Goal: Task Accomplishment & Management: Manage account settings

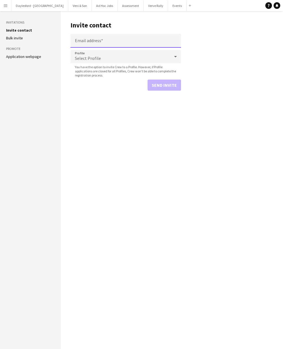
click at [94, 41] on input "Email address" at bounding box center [126, 41] width 111 height 14
click at [95, 43] on input "Email address" at bounding box center [126, 41] width 111 height 14
paste input "**********"
type input "**********"
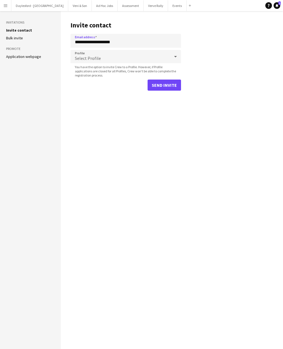
click at [118, 55] on div "Select Profile" at bounding box center [121, 56] width 100 height 13
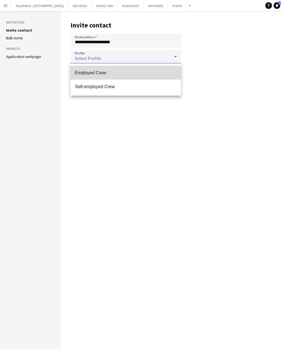
click at [108, 73] on span "Employed Crew" at bounding box center [126, 72] width 102 height 5
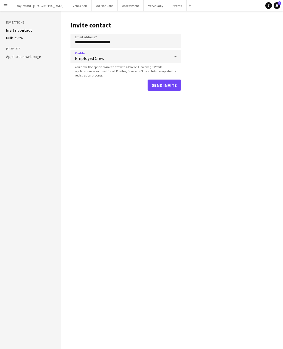
click at [167, 86] on button "Send invite" at bounding box center [164, 84] width 33 height 11
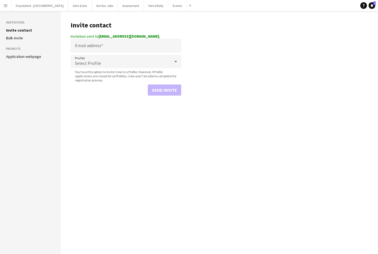
click at [3, 5] on button "Menu" at bounding box center [5, 5] width 11 height 11
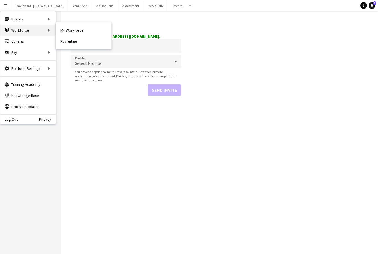
click at [28, 27] on div "Workforce Workforce" at bounding box center [27, 30] width 55 height 11
click at [30, 29] on div "Workforce Workforce" at bounding box center [27, 30] width 55 height 11
click at [14, 31] on div "Workforce Workforce" at bounding box center [27, 30] width 55 height 11
click at [19, 26] on div "Workforce Workforce" at bounding box center [27, 30] width 55 height 11
click at [17, 30] on div "Workforce Workforce" at bounding box center [27, 30] width 55 height 11
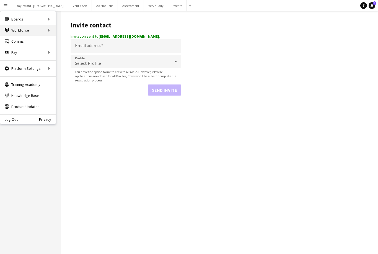
click at [19, 30] on div "Workforce Workforce" at bounding box center [27, 30] width 55 height 11
click at [15, 29] on div "Workforce Workforce" at bounding box center [27, 30] width 55 height 11
click at [5, 30] on icon at bounding box center [5, 29] width 1 height 3
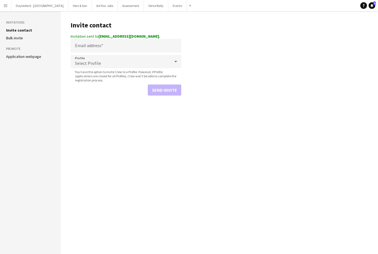
click at [2, 8] on button "Menu" at bounding box center [5, 5] width 11 height 11
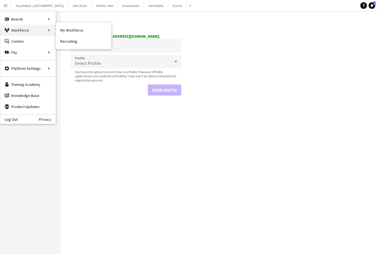
click at [48, 33] on div "Workforce Workforce" at bounding box center [27, 30] width 55 height 11
click at [47, 29] on div "Workforce Workforce" at bounding box center [27, 30] width 55 height 11
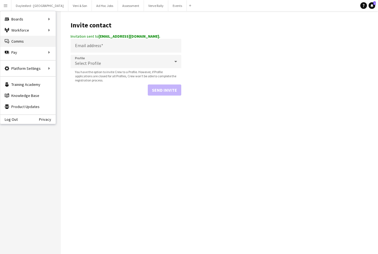
click at [13, 44] on link "Comms Comms" at bounding box center [27, 41] width 55 height 11
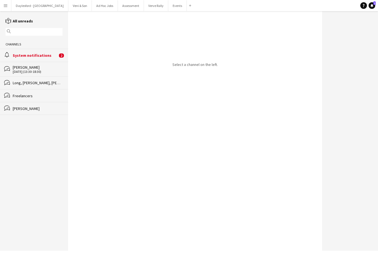
click at [8, 7] on button "Menu" at bounding box center [5, 5] width 11 height 11
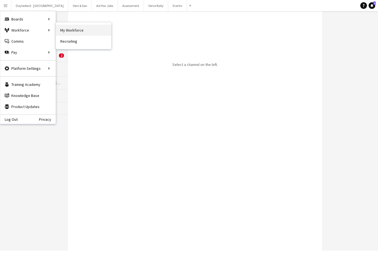
click at [69, 32] on link "My Workforce" at bounding box center [83, 30] width 55 height 11
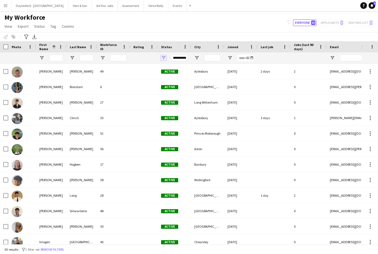
click at [164, 57] on span "Open Filter Menu" at bounding box center [163, 57] width 5 height 5
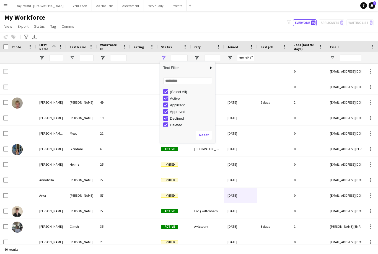
type input "**********"
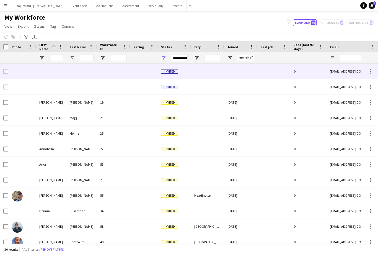
click at [267, 73] on div at bounding box center [273, 71] width 33 height 15
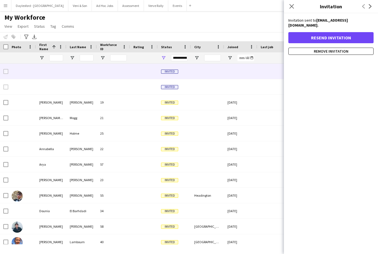
click at [169, 56] on div "**********" at bounding box center [174, 57] width 33 height 11
click at [283, 5] on icon at bounding box center [291, 6] width 5 height 5
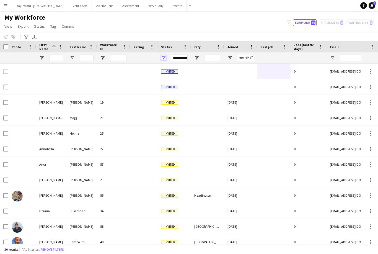
click at [165, 58] on span "Open Filter Menu" at bounding box center [163, 57] width 5 height 5
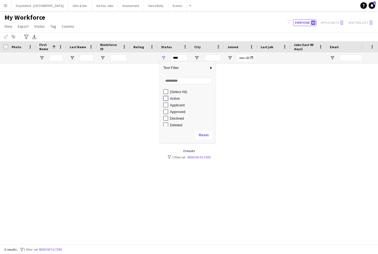
type input "**********"
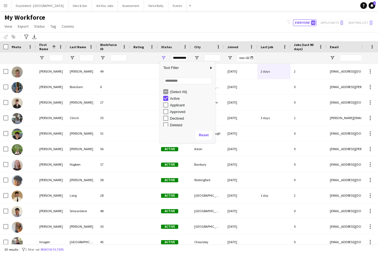
click at [255, 27] on div "My Workforce View Views Default view New view Update view Delete view Edit name…" at bounding box center [189, 22] width 378 height 19
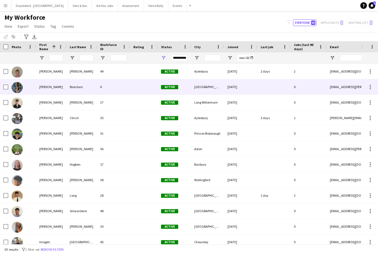
click at [20, 90] on img at bounding box center [17, 87] width 11 height 11
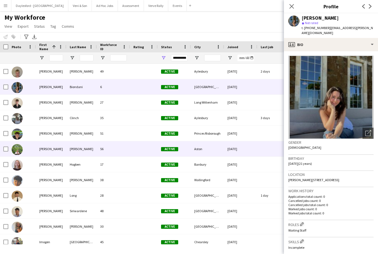
click at [62, 153] on div "[PERSON_NAME]" at bounding box center [51, 148] width 30 height 15
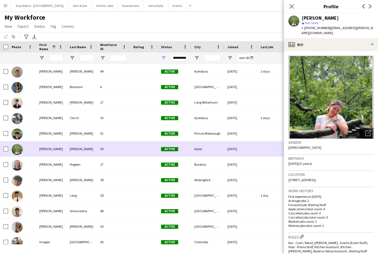
click at [100, 32] on div "My Workforce View Views Default view New view Update view Delete view Edit name…" at bounding box center [189, 22] width 378 height 19
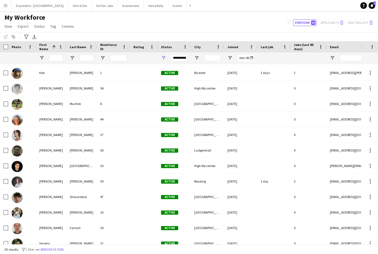
click at [20, 151] on img at bounding box center [17, 150] width 11 height 11
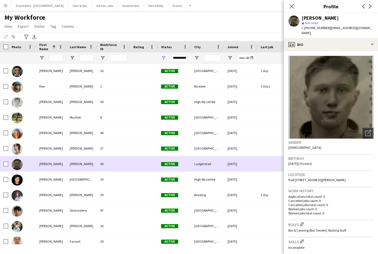
click at [8, 8] on button "Menu" at bounding box center [5, 5] width 11 height 11
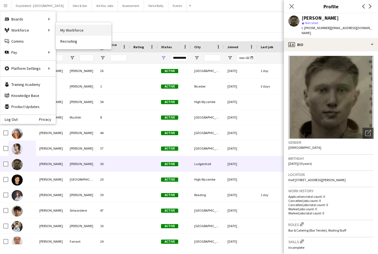
click at [69, 31] on link "My Workforce" at bounding box center [83, 30] width 55 height 11
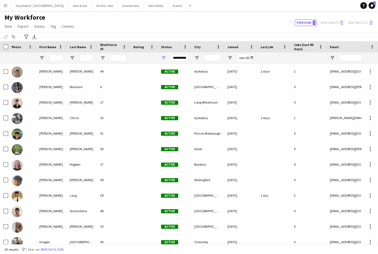
click at [164, 60] on span "Open Filter Menu" at bounding box center [163, 57] width 5 height 5
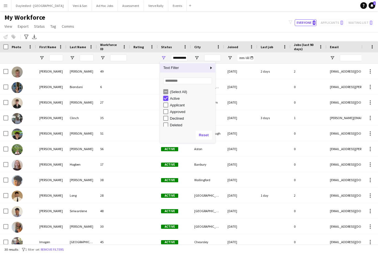
type input "***"
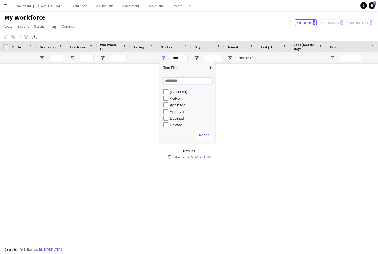
click at [166, 84] on input "Search filter values" at bounding box center [187, 81] width 49 height 7
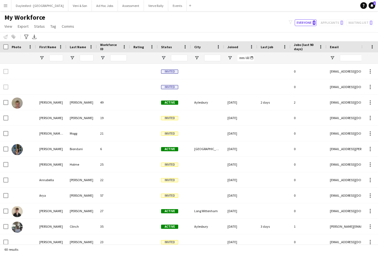
click at [117, 31] on div "My Workforce View Views Default view New view Update view Delete view Edit name…" at bounding box center [189, 22] width 378 height 19
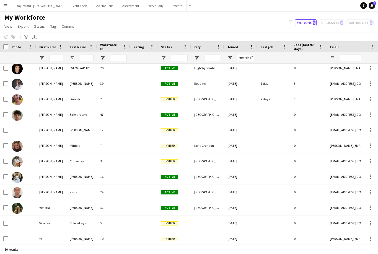
click at [7, 7] on app-icon "Menu" at bounding box center [5, 5] width 4 height 4
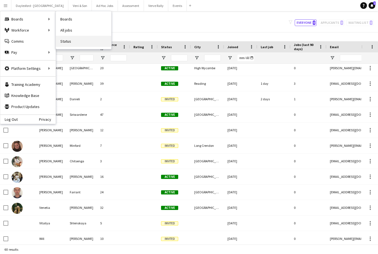
click at [69, 42] on link "Status" at bounding box center [83, 41] width 55 height 11
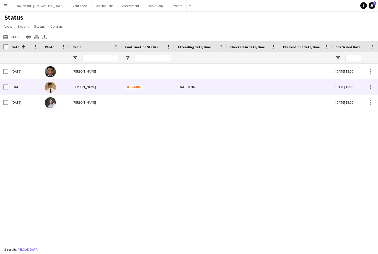
click at [249, 82] on div at bounding box center [253, 86] width 46 height 15
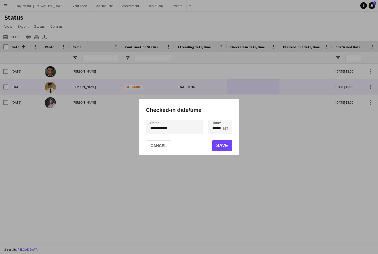
click at [143, 8] on div at bounding box center [189, 127] width 378 height 254
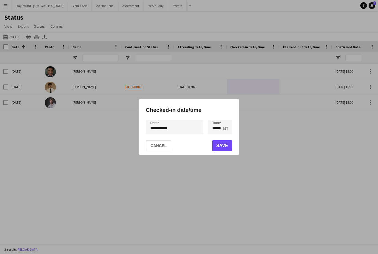
click at [148, 9] on div at bounding box center [189, 127] width 378 height 254
click at [170, 151] on button "Cancel" at bounding box center [158, 145] width 25 height 11
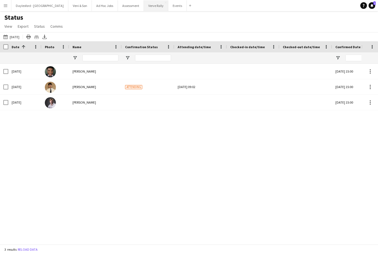
click at [150, 5] on button "Verve Rally Close" at bounding box center [156, 5] width 24 height 11
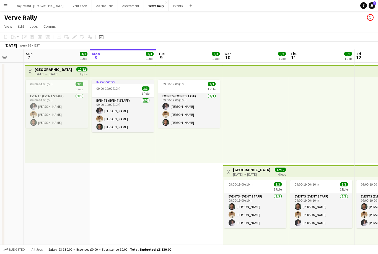
click at [10, 7] on button "Menu" at bounding box center [5, 5] width 11 height 11
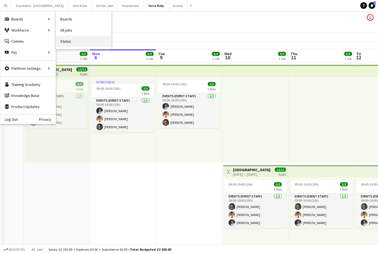
click at [70, 45] on link "Status" at bounding box center [83, 41] width 55 height 11
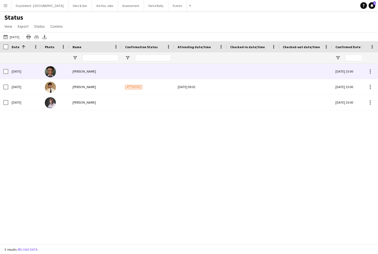
click at [255, 77] on div at bounding box center [253, 71] width 46 height 15
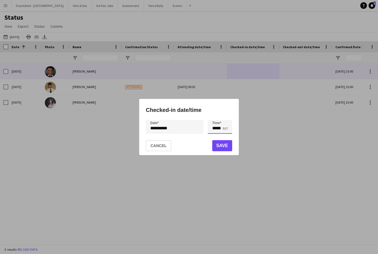
click at [219, 134] on input "*****" at bounding box center [220, 127] width 24 height 14
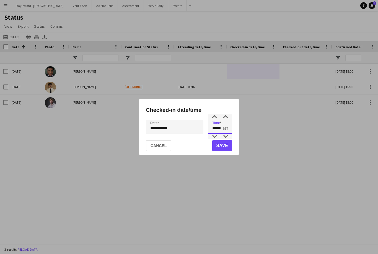
type input "*****"
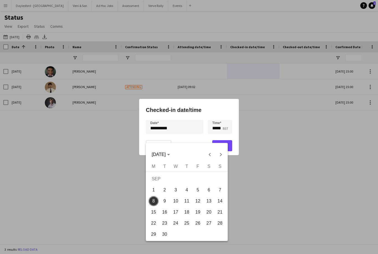
click at [248, 160] on div at bounding box center [189, 127] width 378 height 254
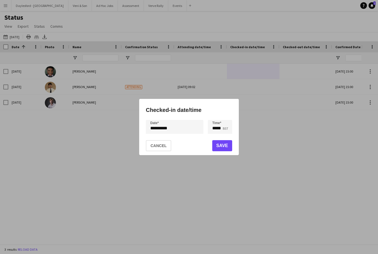
click at [226, 151] on button "Save" at bounding box center [222, 145] width 20 height 11
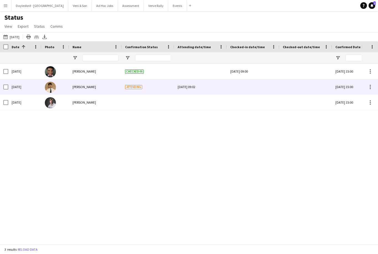
click at [251, 91] on div at bounding box center [253, 86] width 46 height 15
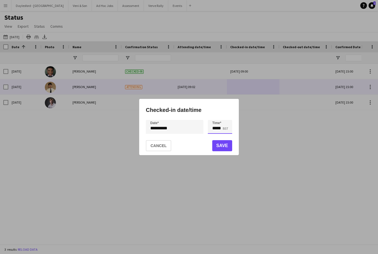
click at [221, 134] on input "*****" at bounding box center [220, 127] width 24 height 14
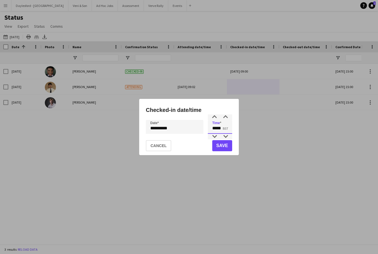
type input "*****"
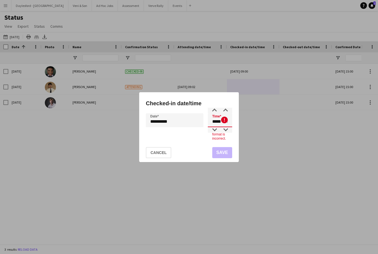
type input "*****"
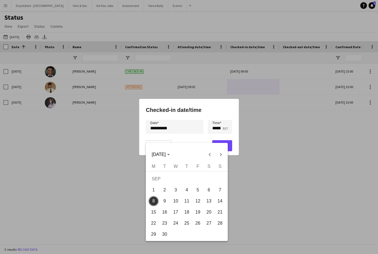
click at [236, 158] on div at bounding box center [189, 127] width 378 height 254
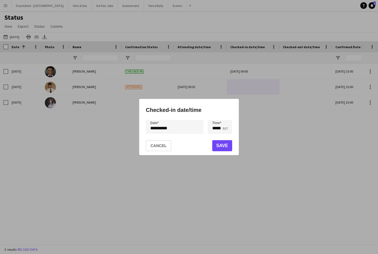
click at [231, 151] on button "Save" at bounding box center [222, 145] width 20 height 11
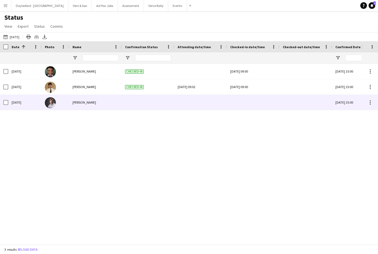
click at [246, 105] on div at bounding box center [253, 102] width 46 height 15
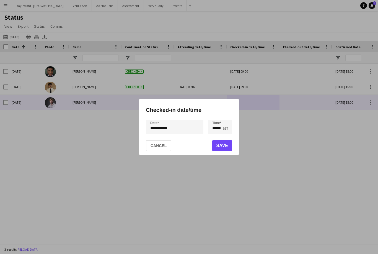
click at [249, 72] on div at bounding box center [189, 127] width 378 height 254
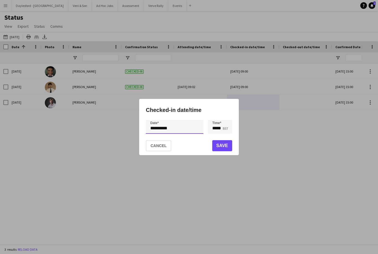
click at [167, 138] on div "**********" at bounding box center [189, 127] width 378 height 254
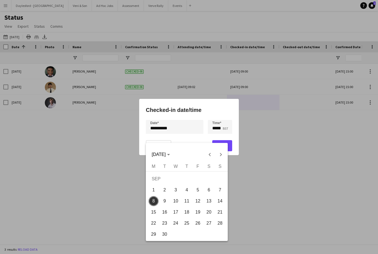
click at [224, 192] on span "7" at bounding box center [220, 190] width 10 height 10
type input "**********"
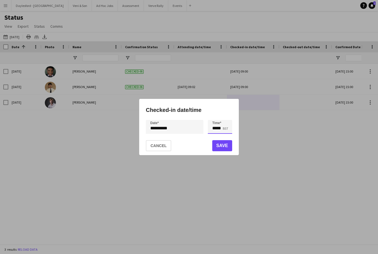
click at [222, 134] on input "*****" at bounding box center [220, 127] width 24 height 14
type input "*****"
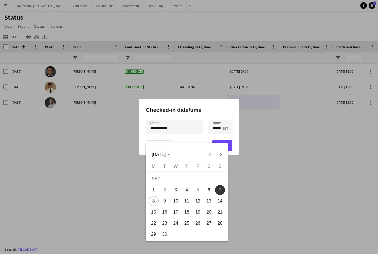
click at [233, 154] on div at bounding box center [189, 127] width 378 height 254
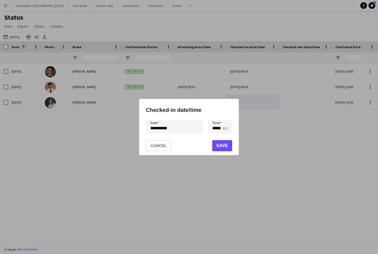
click at [228, 151] on button "Save" at bounding box center [222, 145] width 20 height 11
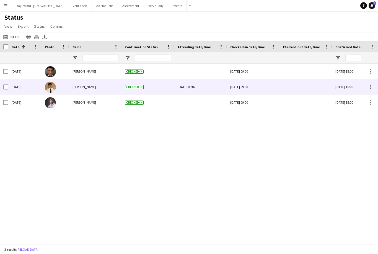
click at [250, 87] on div "[DATE] 09:00" at bounding box center [253, 86] width 46 height 15
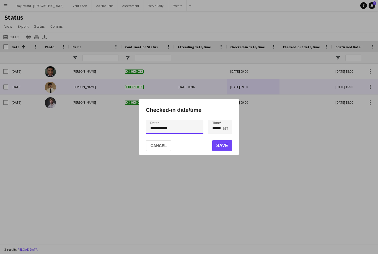
click at [178, 141] on div "**********" at bounding box center [189, 127] width 378 height 254
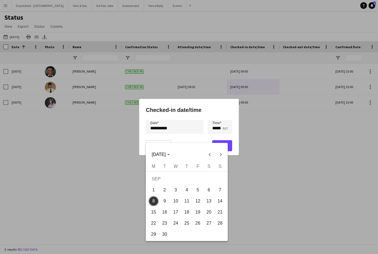
click at [222, 190] on span "7" at bounding box center [220, 190] width 10 height 10
type input "**********"
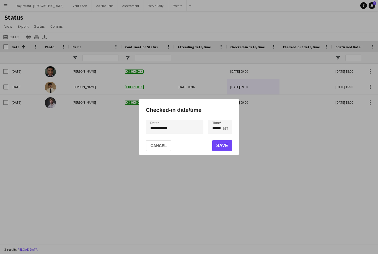
click at [225, 151] on button "Save" at bounding box center [222, 145] width 20 height 11
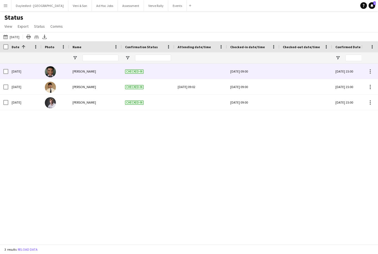
click at [251, 74] on div "[DATE] 09:00" at bounding box center [253, 71] width 46 height 15
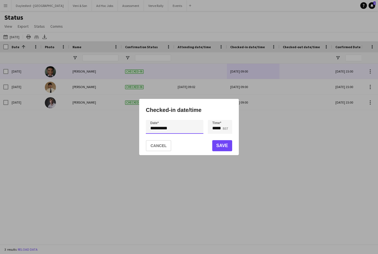
click at [179, 141] on div "**********" at bounding box center [189, 127] width 378 height 254
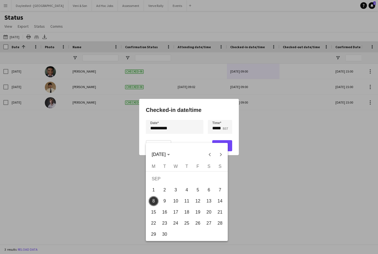
click at [220, 193] on span "7" at bounding box center [220, 190] width 10 height 10
type input "**********"
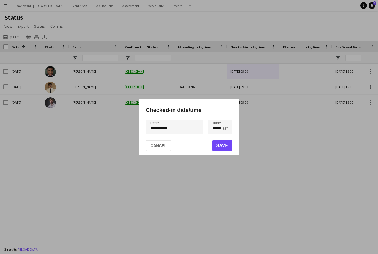
click at [226, 151] on button "Save" at bounding box center [222, 145] width 20 height 11
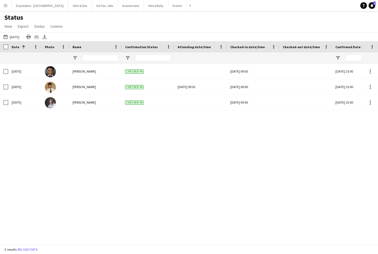
click at [283, 71] on div at bounding box center [306, 71] width 46 height 15
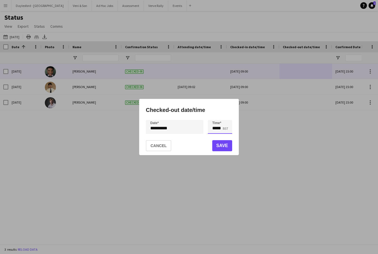
click at [223, 134] on input "*****" at bounding box center [220, 127] width 24 height 14
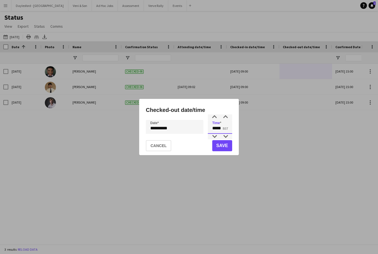
type input "*****"
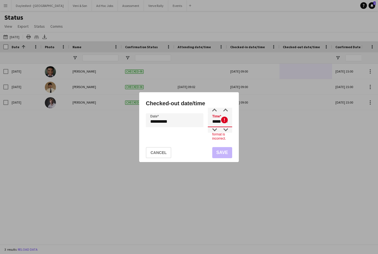
type input "*****"
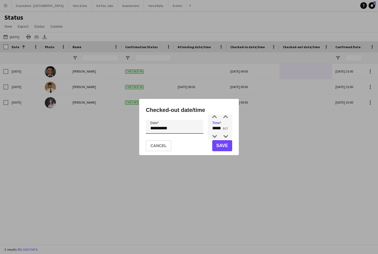
click at [172, 137] on div "**********" at bounding box center [189, 127] width 378 height 254
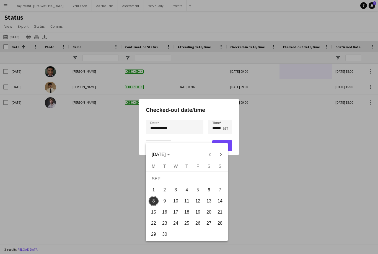
click at [220, 191] on span "7" at bounding box center [220, 190] width 10 height 10
type input "**********"
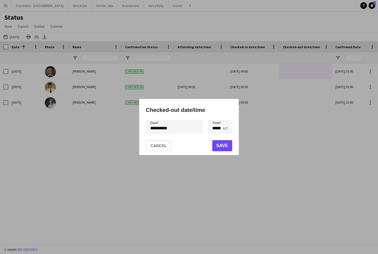
click at [228, 151] on button "Save" at bounding box center [222, 145] width 20 height 11
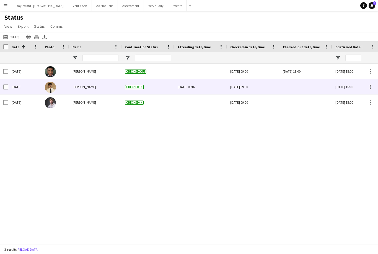
click at [283, 87] on div at bounding box center [306, 86] width 46 height 15
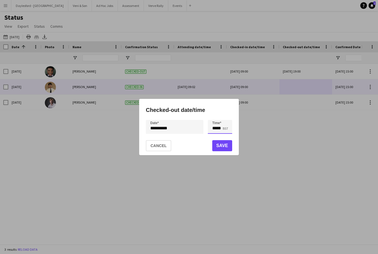
click at [222, 134] on input "*****" at bounding box center [220, 127] width 24 height 14
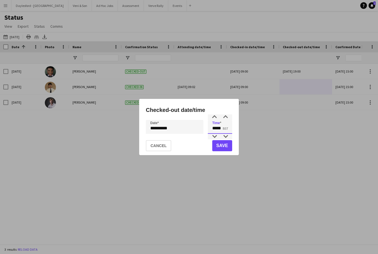
type input "*****"
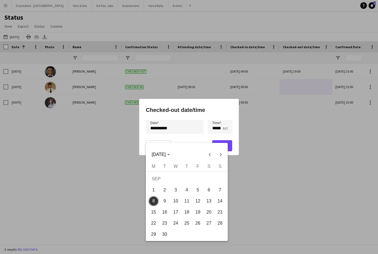
click at [223, 192] on span "7" at bounding box center [220, 190] width 10 height 10
type input "**********"
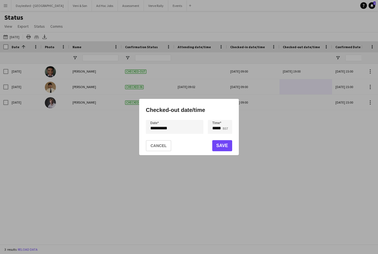
click at [230, 151] on button "Save" at bounding box center [222, 145] width 20 height 11
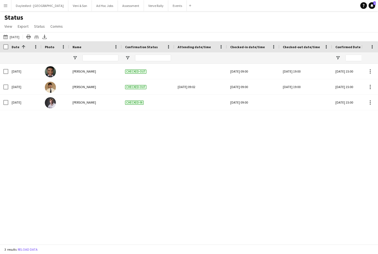
click at [283, 103] on div at bounding box center [306, 102] width 46 height 15
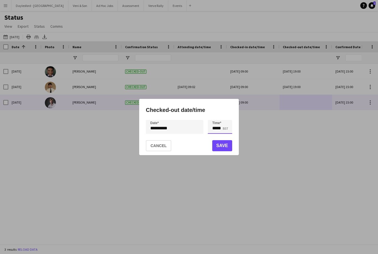
click at [222, 134] on input "*****" at bounding box center [220, 127] width 24 height 14
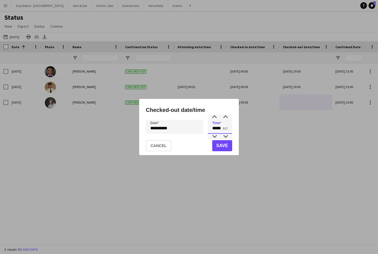
type input "*****"
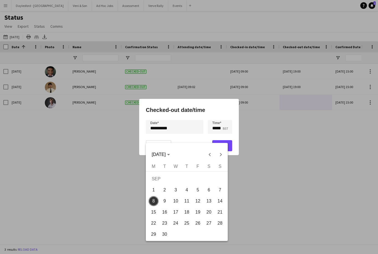
click at [224, 191] on span "7" at bounding box center [220, 190] width 10 height 10
type input "**********"
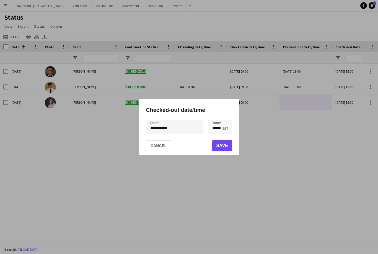
click at [223, 151] on button "Save" at bounding box center [222, 145] width 20 height 11
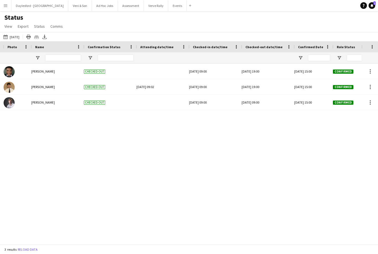
scroll to position [0, 127]
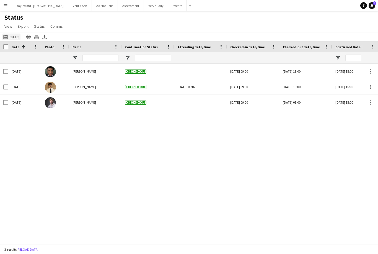
click at [13, 36] on button "[DATE] [DATE]" at bounding box center [11, 36] width 18 height 7
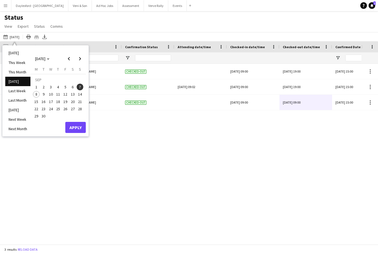
click at [73, 87] on span "6" at bounding box center [72, 87] width 7 height 7
click at [78, 127] on button "Apply" at bounding box center [75, 127] width 20 height 11
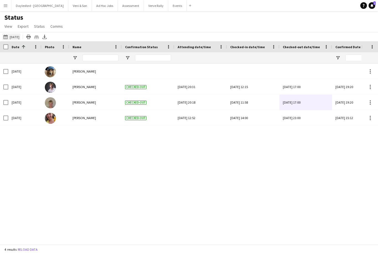
click at [19, 38] on button "[DATE] [DATE]" at bounding box center [11, 36] width 18 height 7
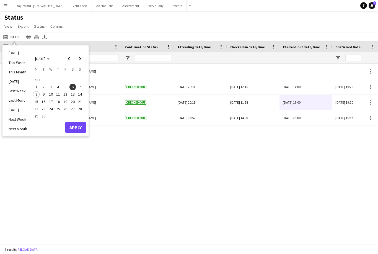
click at [66, 89] on span "5" at bounding box center [65, 87] width 7 height 7
click at [38, 89] on span "1" at bounding box center [36, 87] width 7 height 7
click at [36, 96] on span "8" at bounding box center [36, 94] width 7 height 7
click at [38, 86] on span "1" at bounding box center [36, 87] width 7 height 7
click at [35, 95] on span "8" at bounding box center [36, 94] width 7 height 7
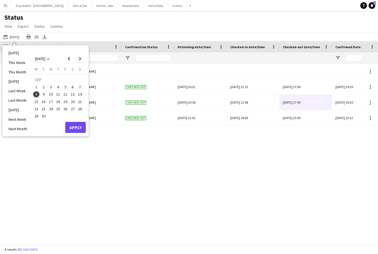
click at [38, 87] on span "1" at bounding box center [36, 87] width 7 height 7
click at [43, 89] on span "2" at bounding box center [43, 87] width 7 height 7
click at [51, 89] on span "3" at bounding box center [51, 87] width 7 height 7
click at [17, 64] on li "This Week" at bounding box center [17, 62] width 25 height 9
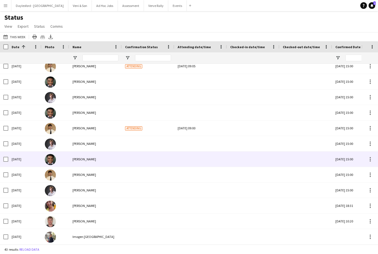
click at [19, 165] on div "[DATE]" at bounding box center [24, 158] width 33 height 15
click at [10, 7] on button "Menu" at bounding box center [5, 5] width 11 height 11
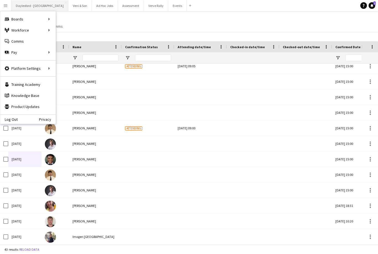
click at [35, 6] on button "Daylesford - [GEOGRAPHIC_DATA] Close" at bounding box center [39, 5] width 57 height 11
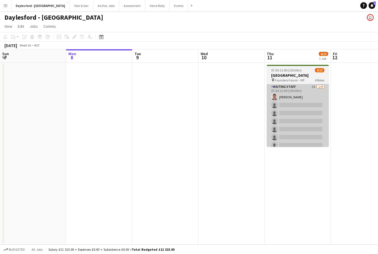
click at [283, 91] on app-card-role "Waiting Staff 3I [DATE] 07:30-21:00 (13h30m) [PERSON_NAME] single-neutral-actio…" at bounding box center [298, 125] width 62 height 83
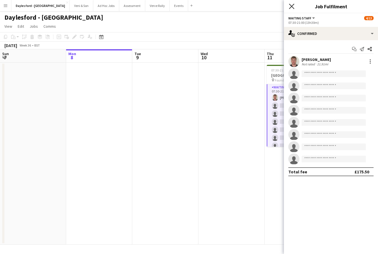
click at [283, 9] on icon "Close pop-in" at bounding box center [291, 6] width 5 height 5
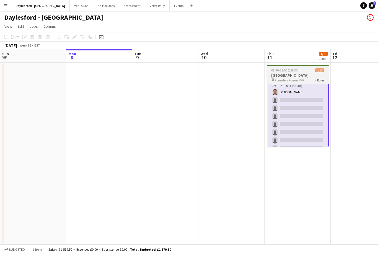
click at [283, 92] on app-card-role "Waiting Staff 3I [DATE] 07:30-21:00 (13h30m) [PERSON_NAME] single-neutral-actio…" at bounding box center [298, 120] width 62 height 84
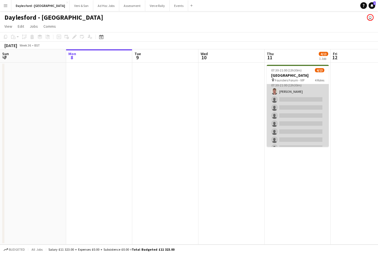
click at [283, 98] on app-card-role "Waiting Staff 3I [DATE] 07:30-21:00 (13h30m) [PERSON_NAME] single-neutral-actio…" at bounding box center [298, 119] width 62 height 83
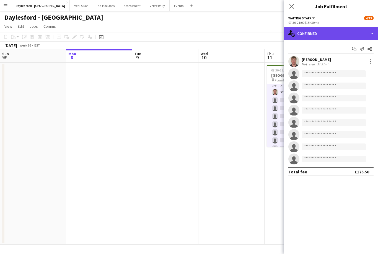
click at [283, 33] on div "single-neutral-actions-check-2 Confirmed" at bounding box center [331, 33] width 94 height 13
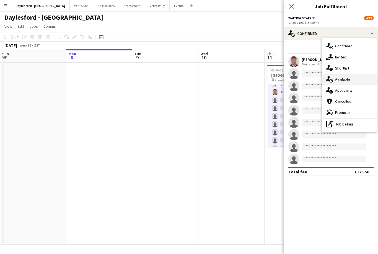
click at [283, 76] on div "single-neutral-actions-upload Available" at bounding box center [349, 79] width 55 height 11
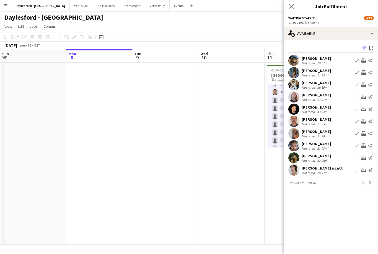
click at [283, 84] on app-icon "Invite crew" at bounding box center [364, 85] width 4 height 4
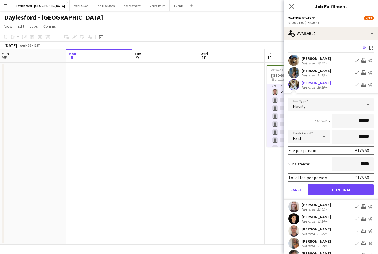
click at [283, 193] on button "Confirm" at bounding box center [341, 189] width 66 height 11
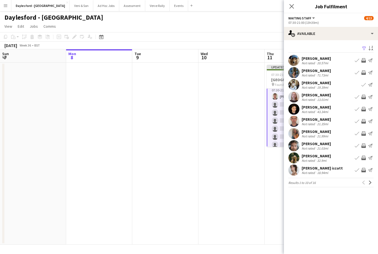
click at [283, 121] on app-icon "Invite crew" at bounding box center [364, 121] width 4 height 4
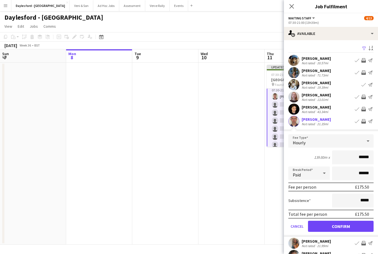
click at [283, 228] on button "Confirm" at bounding box center [341, 226] width 66 height 11
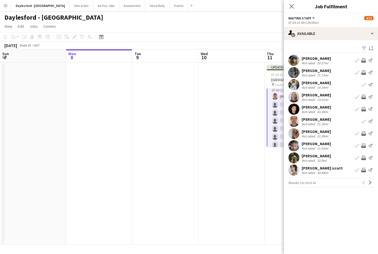
click at [283, 134] on app-icon "Invite crew" at bounding box center [364, 133] width 4 height 4
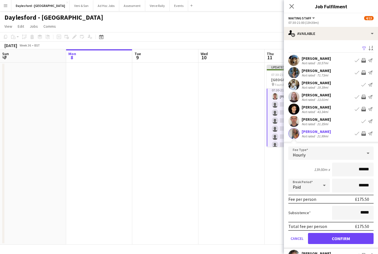
click at [283, 237] on button "Confirm" at bounding box center [341, 238] width 66 height 11
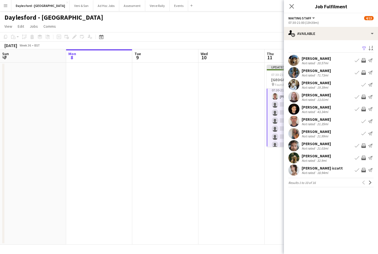
click at [283, 146] on app-icon "Invite crew" at bounding box center [364, 145] width 4 height 4
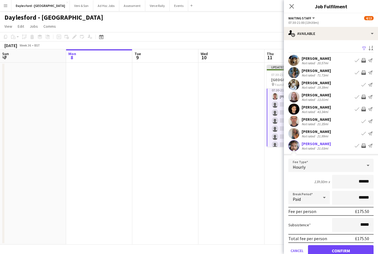
click at [283, 248] on button "Confirm" at bounding box center [341, 250] width 66 height 11
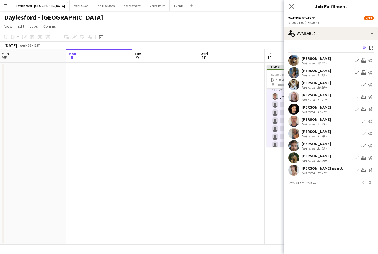
click at [283, 157] on app-icon "Invite crew" at bounding box center [364, 158] width 4 height 4
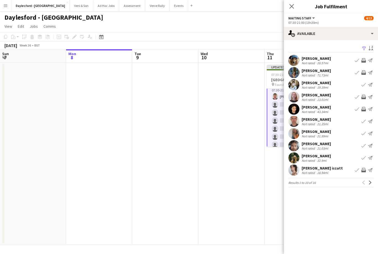
click at [283, 169] on app-icon "Invite crew" at bounding box center [364, 170] width 4 height 4
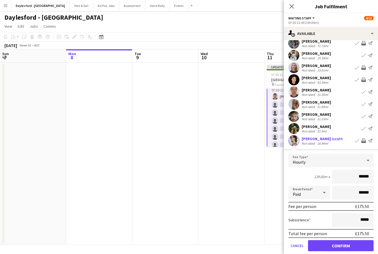
click at [283, 247] on button "Confirm" at bounding box center [341, 245] width 66 height 11
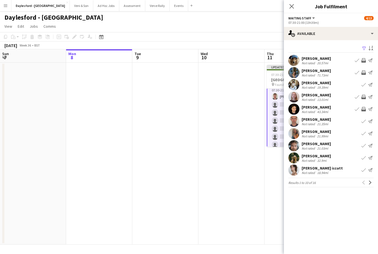
click at [261, 195] on app-date-cell at bounding box center [232, 154] width 66 height 182
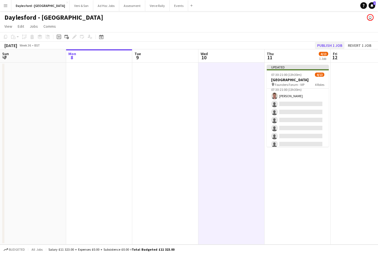
click at [283, 43] on button "Publish 1 job" at bounding box center [330, 45] width 30 height 7
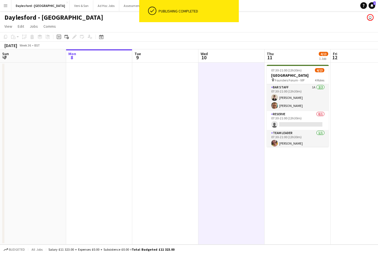
scroll to position [10, 0]
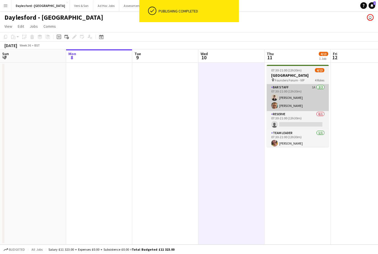
click at [283, 89] on app-card-role "Bar Staff 1A [DATE] 07:30-21:00 (13h30m) [PERSON_NAME] [PERSON_NAME]" at bounding box center [298, 97] width 62 height 27
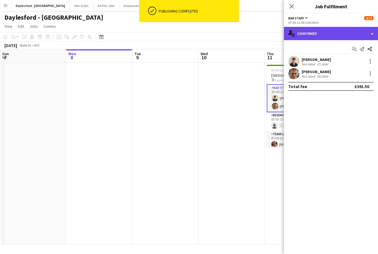
click at [283, 37] on div "single-neutral-actions-check-2 Confirmed" at bounding box center [331, 33] width 94 height 13
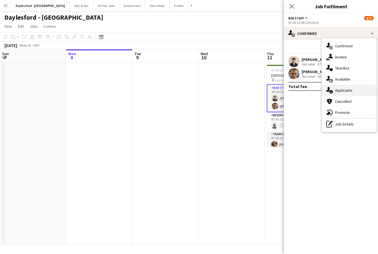
click at [283, 90] on div "single-neutral-actions-information Applicants" at bounding box center [349, 90] width 55 height 11
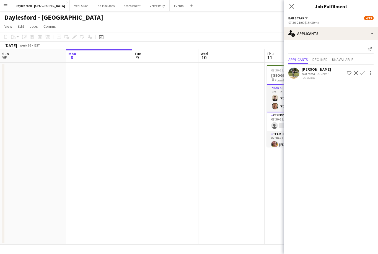
click at [266, 166] on app-date-cell "07:30-21:00 (13h30m) 4/13 Heritage House pin Founders Forum - VIP 4 Roles Bar S…" at bounding box center [298, 154] width 66 height 182
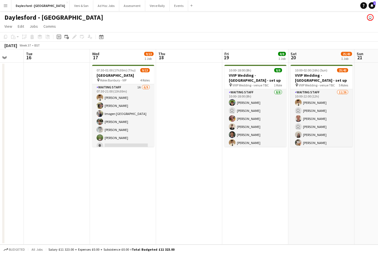
scroll to position [0, 173]
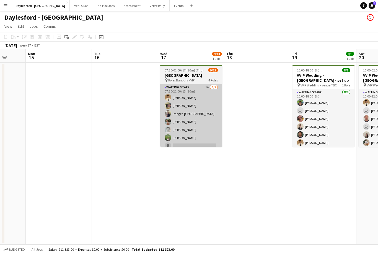
click at [208, 110] on app-card-role "Waiting Staff 1A [DATE] 07:30-21:00 (13h30m) [PERSON_NAME] [PERSON_NAME] Imogen…" at bounding box center [191, 125] width 62 height 83
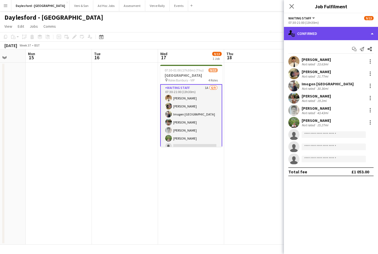
click at [283, 37] on div "single-neutral-actions-check-2 Confirmed" at bounding box center [331, 33] width 94 height 13
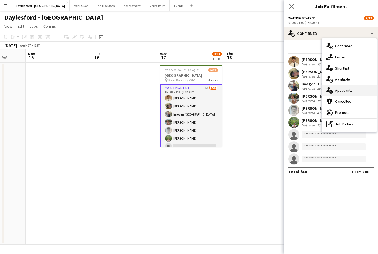
click at [283, 92] on div "single-neutral-actions-information Applicants" at bounding box center [349, 90] width 55 height 11
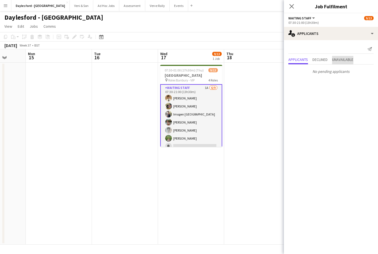
click at [283, 60] on span "Unavailable" at bounding box center [342, 60] width 21 height 4
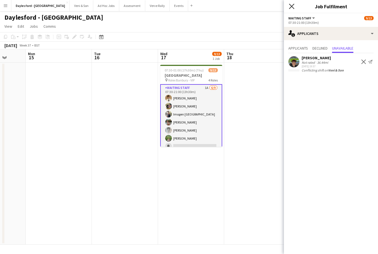
click at [283, 8] on icon at bounding box center [291, 6] width 5 height 5
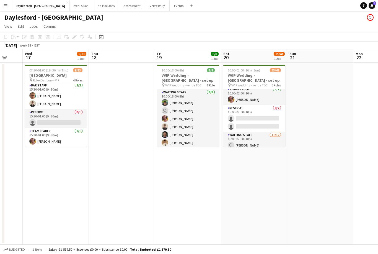
scroll to position [246, 0]
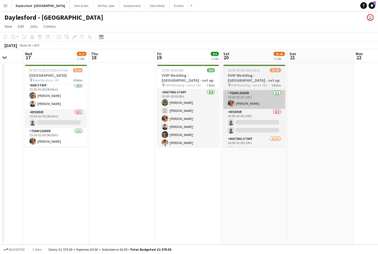
click at [266, 90] on app-card-role "Team Leader [DATE] 10:00-02:00 (16h) [PERSON_NAME]" at bounding box center [254, 99] width 62 height 19
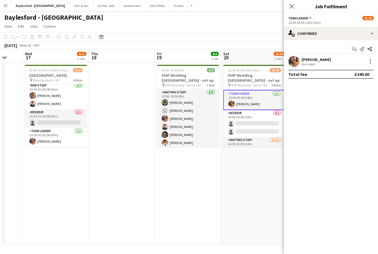
scroll to position [85, 0]
click at [283, 9] on icon at bounding box center [291, 6] width 5 height 5
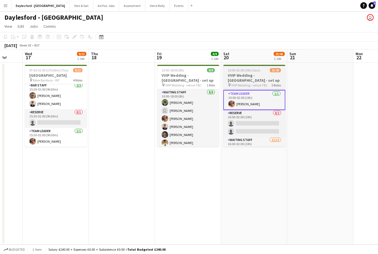
click at [270, 73] on h3 "VVIP Wedding - [GEOGRAPHIC_DATA] - set up" at bounding box center [254, 78] width 62 height 10
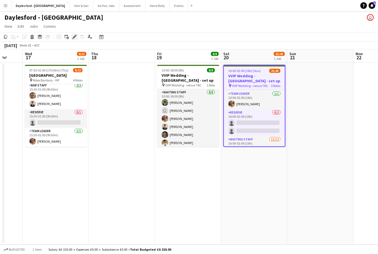
click at [74, 33] on div "Edit" at bounding box center [74, 36] width 7 height 7
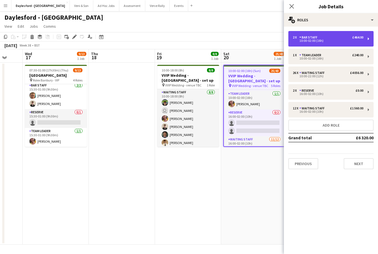
click at [283, 41] on div "2 x Bar Staff £464.00 10:00-02:00 (16h)" at bounding box center [330, 39] width 85 height 16
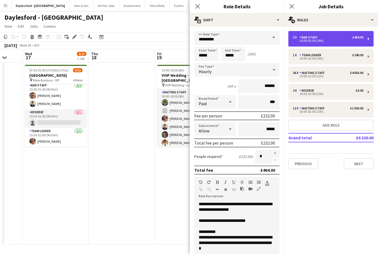
scroll to position [0, 0]
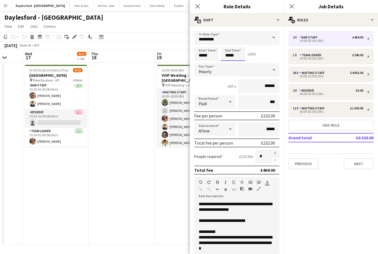
click at [238, 56] on input "*****" at bounding box center [233, 54] width 24 height 14
type input "*****"
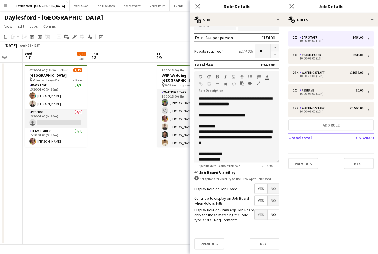
scroll to position [107, 0]
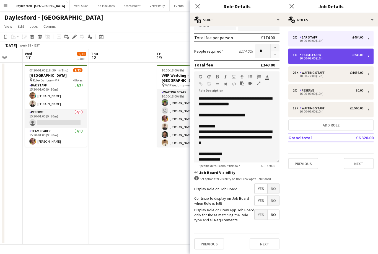
click at [283, 56] on div "1 x Team Leader £240.00" at bounding box center [328, 55] width 71 height 4
type input "**********"
type input "*****"
type input "******"
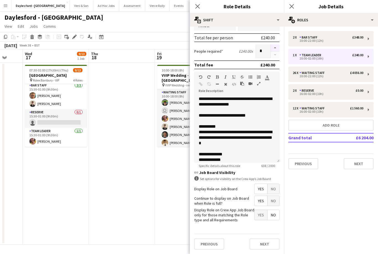
click at [276, 48] on button "button" at bounding box center [275, 47] width 9 height 7
type input "*"
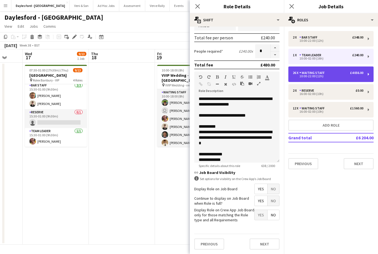
click at [283, 76] on div "26 x Waiting Staff £4 056.00 10:00-22:00 (12h)" at bounding box center [330, 74] width 85 height 16
type input "**********"
type input "*****"
type input "******"
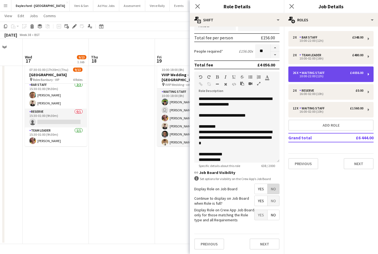
scroll to position [18, 0]
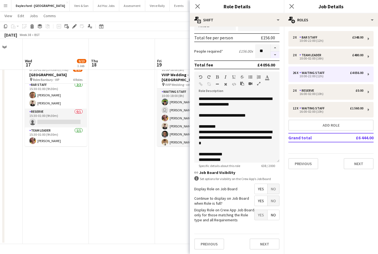
click at [274, 56] on button "button" at bounding box center [275, 54] width 9 height 7
click at [278, 57] on button "button" at bounding box center [275, 54] width 9 height 7
click at [276, 57] on button "button" at bounding box center [275, 54] width 9 height 7
click at [277, 57] on button "button" at bounding box center [275, 54] width 9 height 7
click at [277, 56] on button "button" at bounding box center [275, 54] width 9 height 7
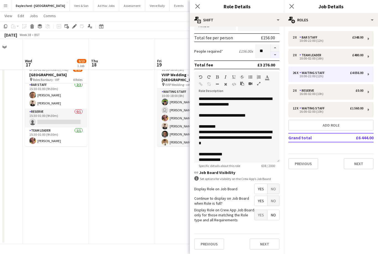
click at [277, 56] on button "button" at bounding box center [275, 54] width 9 height 7
type input "**"
click at [262, 245] on button "Next" at bounding box center [265, 243] width 30 height 11
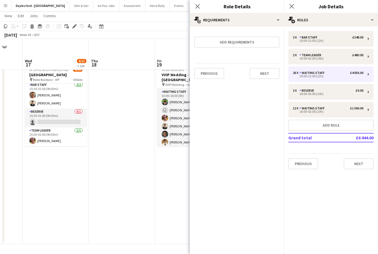
scroll to position [0, 0]
click at [269, 74] on button "Next" at bounding box center [265, 73] width 30 height 11
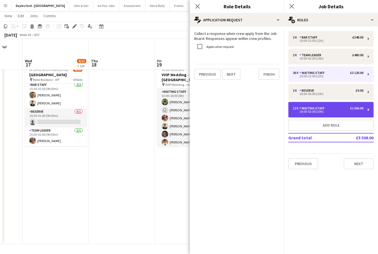
click at [283, 110] on div "12 x Waiting Staff £1 560.00" at bounding box center [328, 108] width 71 height 4
type input "*****"
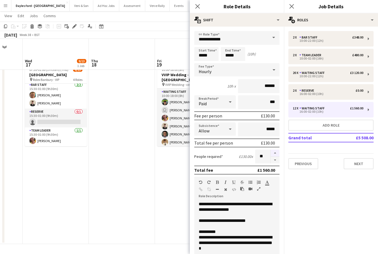
click at [277, 153] on button "button" at bounding box center [275, 152] width 9 height 7
click at [278, 153] on button "button" at bounding box center [275, 152] width 9 height 7
click at [279, 153] on button "button" at bounding box center [275, 152] width 9 height 7
type input "**"
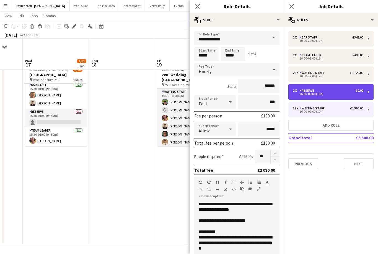
click at [283, 91] on div "2 x Reserve £0.00" at bounding box center [328, 91] width 71 height 4
type input "*******"
type input "*****"
type input "*"
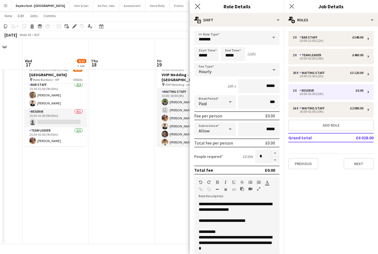
click at [197, 9] on app-icon "Close pop-in" at bounding box center [198, 6] width 8 height 8
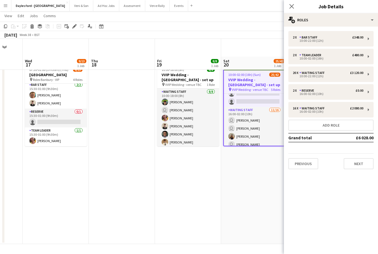
scroll to position [239, 0]
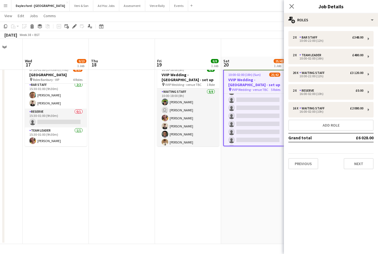
click at [256, 155] on app-date-cell "Updated 10:00-02:00 (16h) (Sun) 25/42 VVIP Wedding - Daylesford - set up pin VV…" at bounding box center [254, 153] width 66 height 182
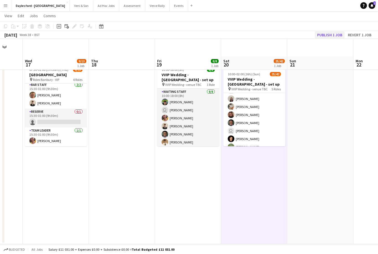
click at [283, 36] on button "Publish 1 job" at bounding box center [330, 34] width 30 height 7
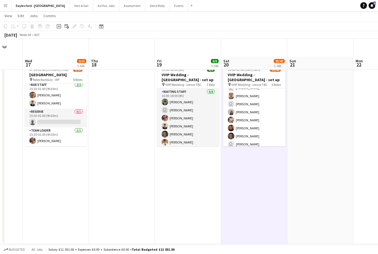
scroll to position [50, 0]
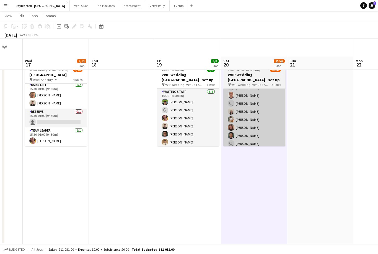
click at [270, 102] on app-card-role "Waiting Staff [DATE] 10:00-22:00 (12h) [PERSON_NAME] user [PERSON_NAME] [PERSON…" at bounding box center [254, 151] width 62 height 171
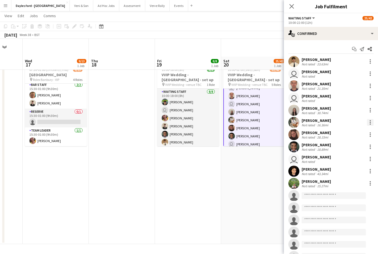
click at [283, 123] on div at bounding box center [370, 122] width 7 height 7
click at [283, 148] on span "Switch crew" at bounding box center [352, 145] width 34 height 5
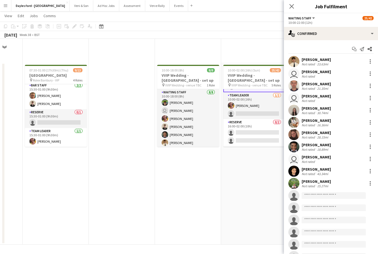
scroll to position [195, 0]
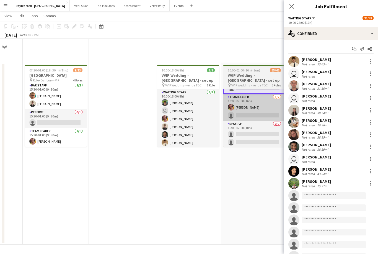
click at [264, 111] on app-card-role "Team Leader [DATE] 10:00-02:00 (16h) [PERSON_NAME] single-neutral-actions" at bounding box center [254, 107] width 62 height 27
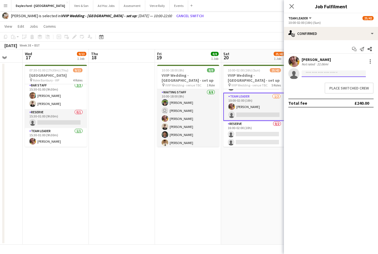
click at [283, 72] on input at bounding box center [334, 73] width 64 height 7
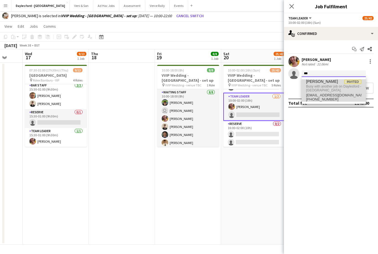
type input "***"
click at [283, 91] on span "Busy with another job on Daylesford - [GEOGRAPHIC_DATA]." at bounding box center [333, 88] width 55 height 9
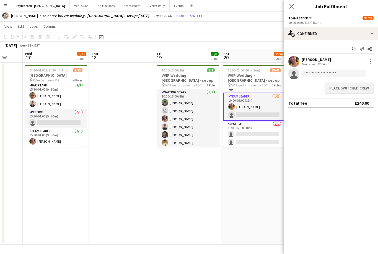
click at [283, 87] on button "Place switched crew" at bounding box center [349, 88] width 49 height 11
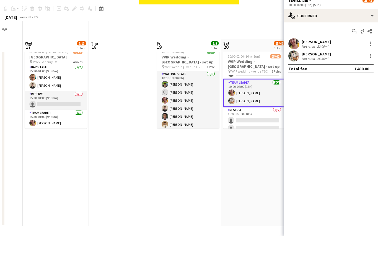
scroll to position [18, 0]
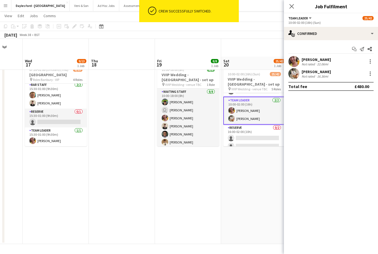
click at [264, 141] on app-date-cell "Updated 10:00-02:00 (16h) (Sun) 25/42 VVIP Wedding - Daylesford - set up pin VV…" at bounding box center [254, 153] width 66 height 182
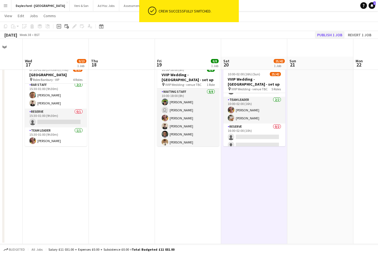
click at [283, 33] on button "Publish 1 job" at bounding box center [330, 34] width 30 height 7
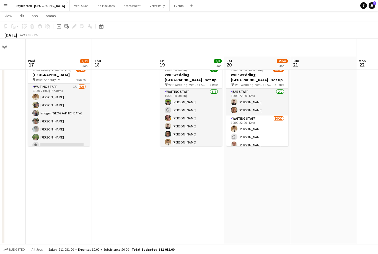
scroll to position [0, 174]
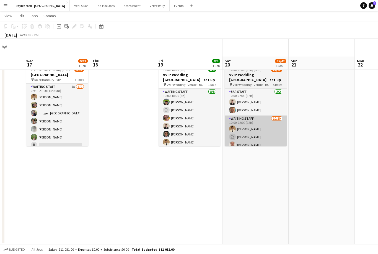
click at [258, 125] on app-card-role "Waiting Staff [DATE] 10:00-22:00 (12h) [PERSON_NAME] user [PERSON_NAME] [PERSON…" at bounding box center [256, 200] width 62 height 171
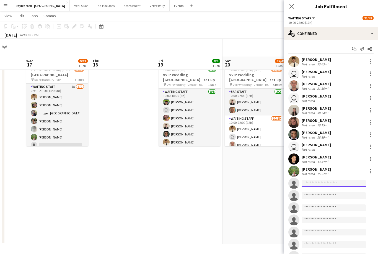
click at [283, 182] on input at bounding box center [334, 183] width 64 height 7
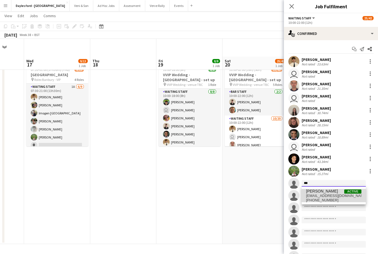
type input "***"
click at [283, 196] on span "[EMAIL_ADDRESS][DOMAIN_NAME]" at bounding box center [333, 196] width 55 height 4
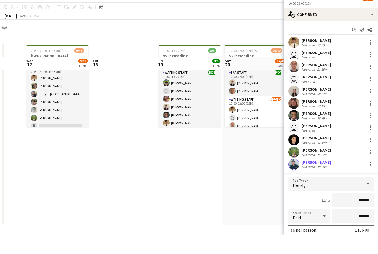
scroll to position [0, 0]
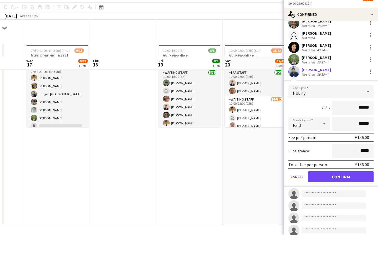
click at [283, 190] on button "Confirm" at bounding box center [341, 195] width 66 height 11
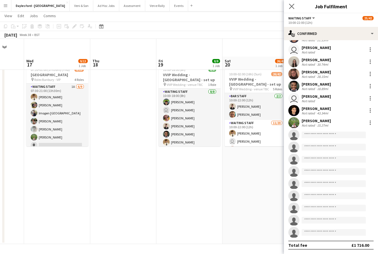
click at [283, 7] on app-icon "Close pop-in" at bounding box center [292, 6] width 8 height 8
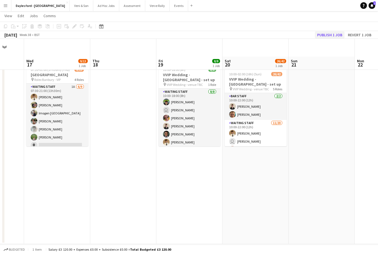
click at [283, 32] on button "Publish 1 job" at bounding box center [330, 34] width 30 height 7
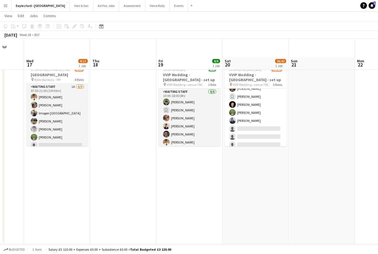
scroll to position [91, 0]
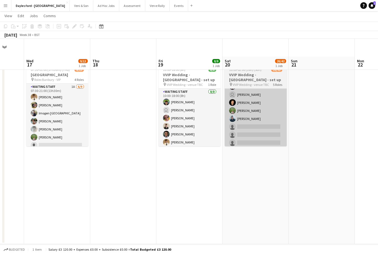
click at [251, 102] on app-card-role "Waiting Staff [DATE] 10:00-22:00 (12h) [PERSON_NAME] user [PERSON_NAME] [PERSON…" at bounding box center [256, 110] width 62 height 171
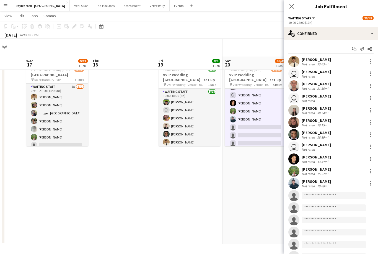
click at [283, 186] on div "19.88mi" at bounding box center [322, 186] width 13 height 4
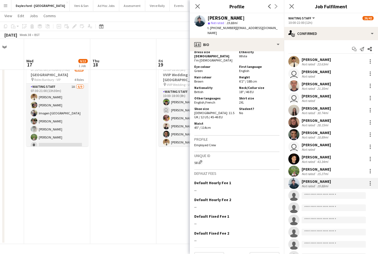
scroll to position [304, 0]
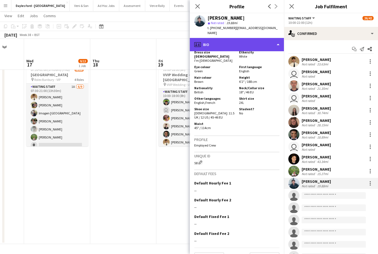
click at [277, 38] on div "profile Bio" at bounding box center [237, 44] width 94 height 13
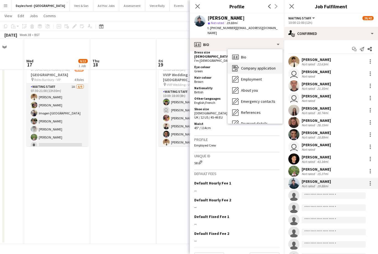
click at [270, 65] on div "Company application Company application" at bounding box center [255, 68] width 55 height 11
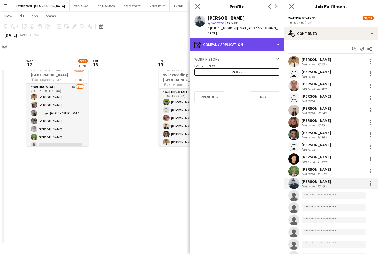
click at [275, 42] on div "register Company application" at bounding box center [237, 44] width 94 height 13
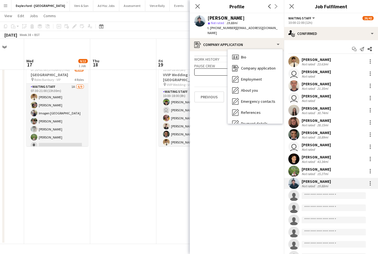
click at [256, 136] on app-crew-profile-application "Work history chevron-down waiter [PERSON_NAME] Restaurants [DATE] — [DATE] • 0 …" at bounding box center [237, 152] width 94 height 203
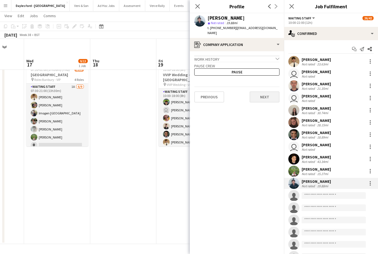
click at [271, 92] on button "Next" at bounding box center [265, 96] width 30 height 11
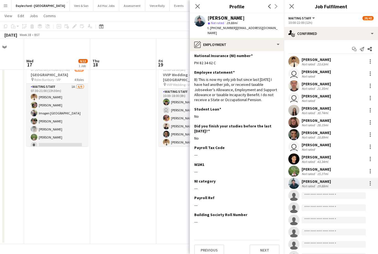
scroll to position [2, 0]
click at [267, 246] on button "Next" at bounding box center [265, 250] width 30 height 11
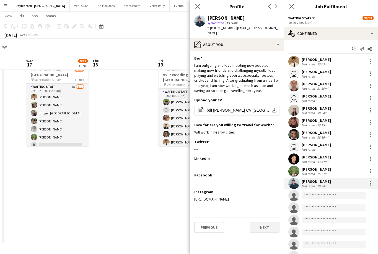
click at [273, 222] on button "Next" at bounding box center [265, 227] width 30 height 11
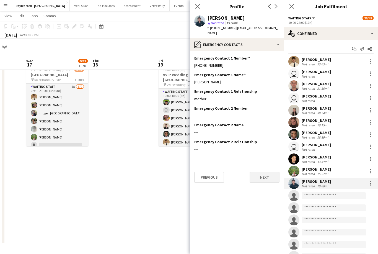
click at [271, 172] on button "Next" at bounding box center [265, 177] width 30 height 11
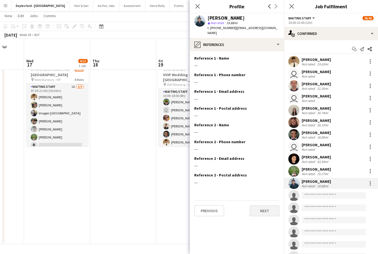
click at [269, 206] on button "Next" at bounding box center [265, 210] width 30 height 11
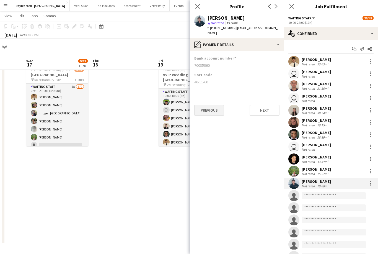
click at [213, 110] on button "Previous" at bounding box center [209, 110] width 30 height 11
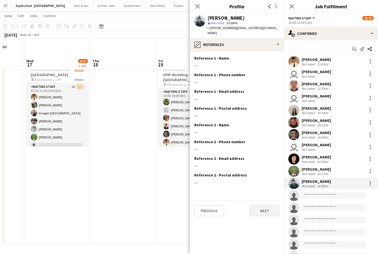
click at [272, 207] on button "Next" at bounding box center [265, 210] width 30 height 11
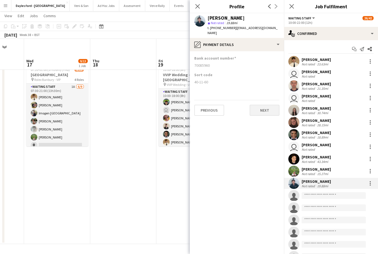
click at [271, 110] on button "Next" at bounding box center [265, 110] width 30 height 11
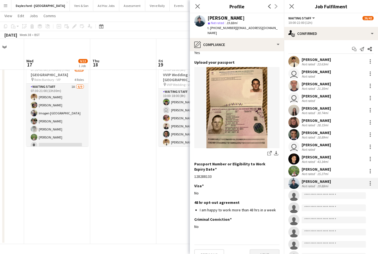
scroll to position [34, 0]
click at [269, 249] on button "Next" at bounding box center [265, 254] width 30 height 11
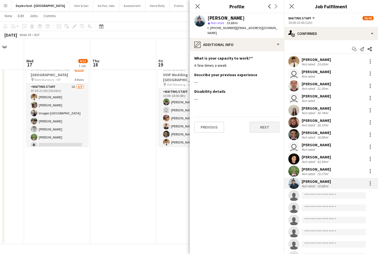
scroll to position [0, 0]
click at [265, 127] on button "Next" at bounding box center [265, 127] width 30 height 11
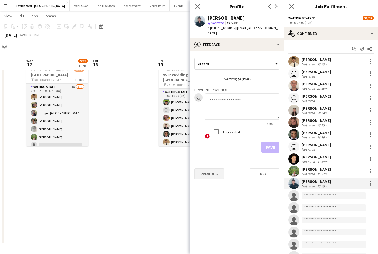
click at [220, 169] on button "Previous" at bounding box center [209, 173] width 30 height 11
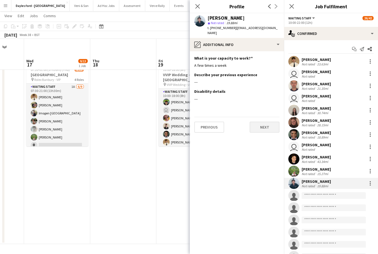
click at [269, 127] on button "Next" at bounding box center [265, 127] width 30 height 11
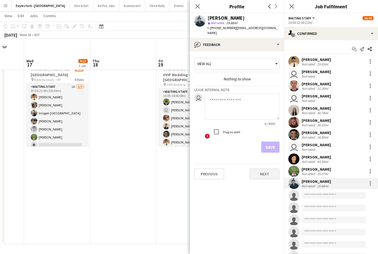
click at [270, 171] on button "Next" at bounding box center [265, 173] width 30 height 11
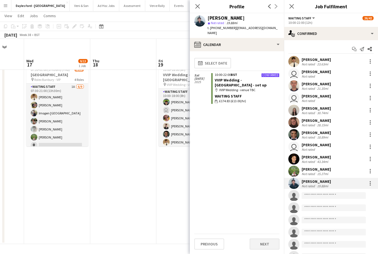
click at [269, 244] on button "Next" at bounding box center [265, 243] width 30 height 11
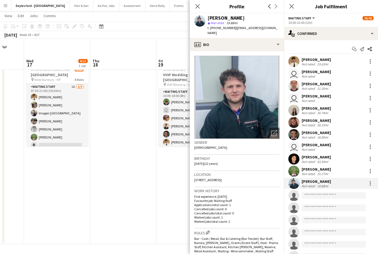
click at [186, 210] on app-date-cell "10:00-18:00 (8h) 8/8 VVIP Wedding - Daylesford - set up pin VVIP Wedding - venu…" at bounding box center [189, 153] width 66 height 182
